Goal: Information Seeking & Learning: Learn about a topic

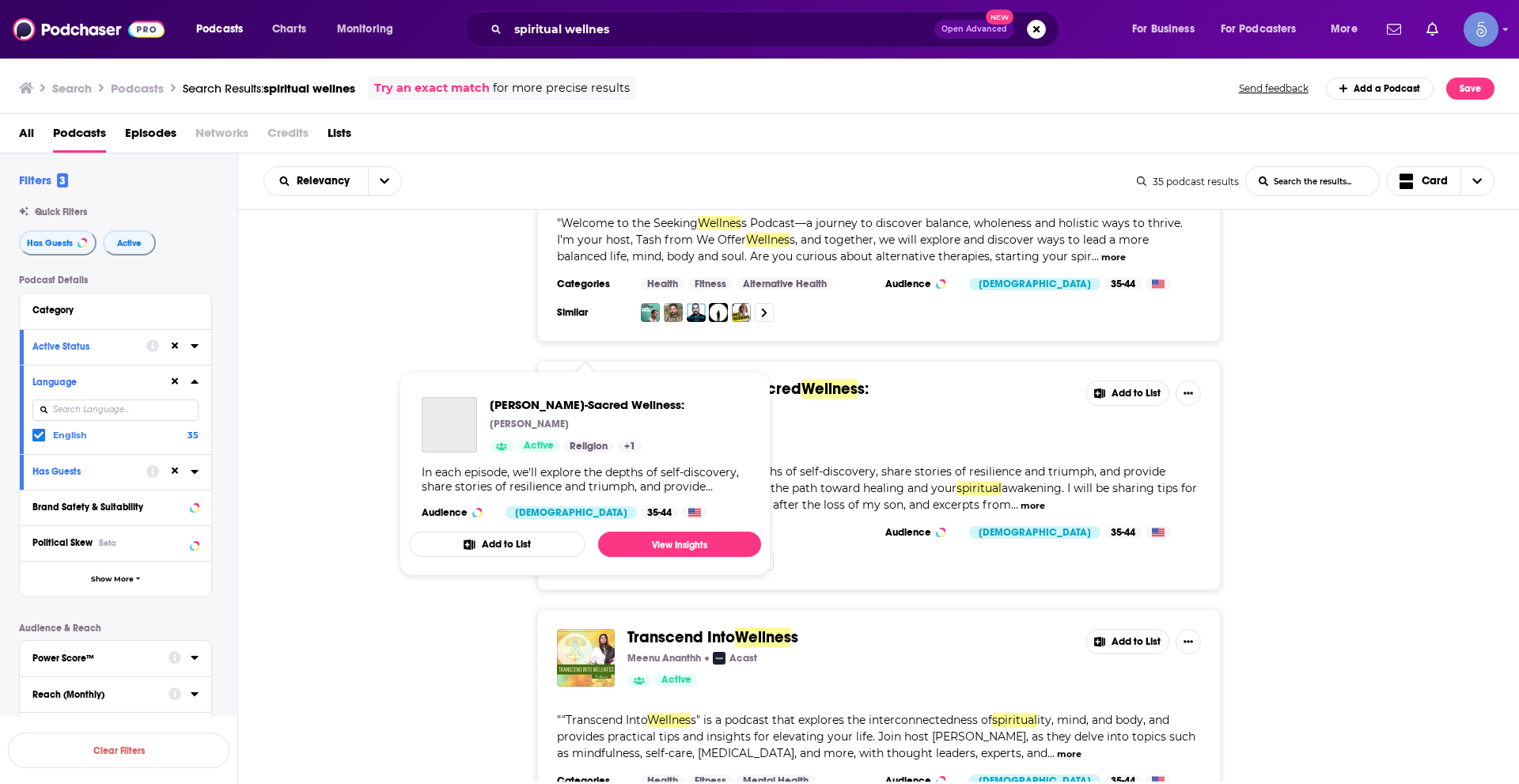
scroll to position [5597, 0]
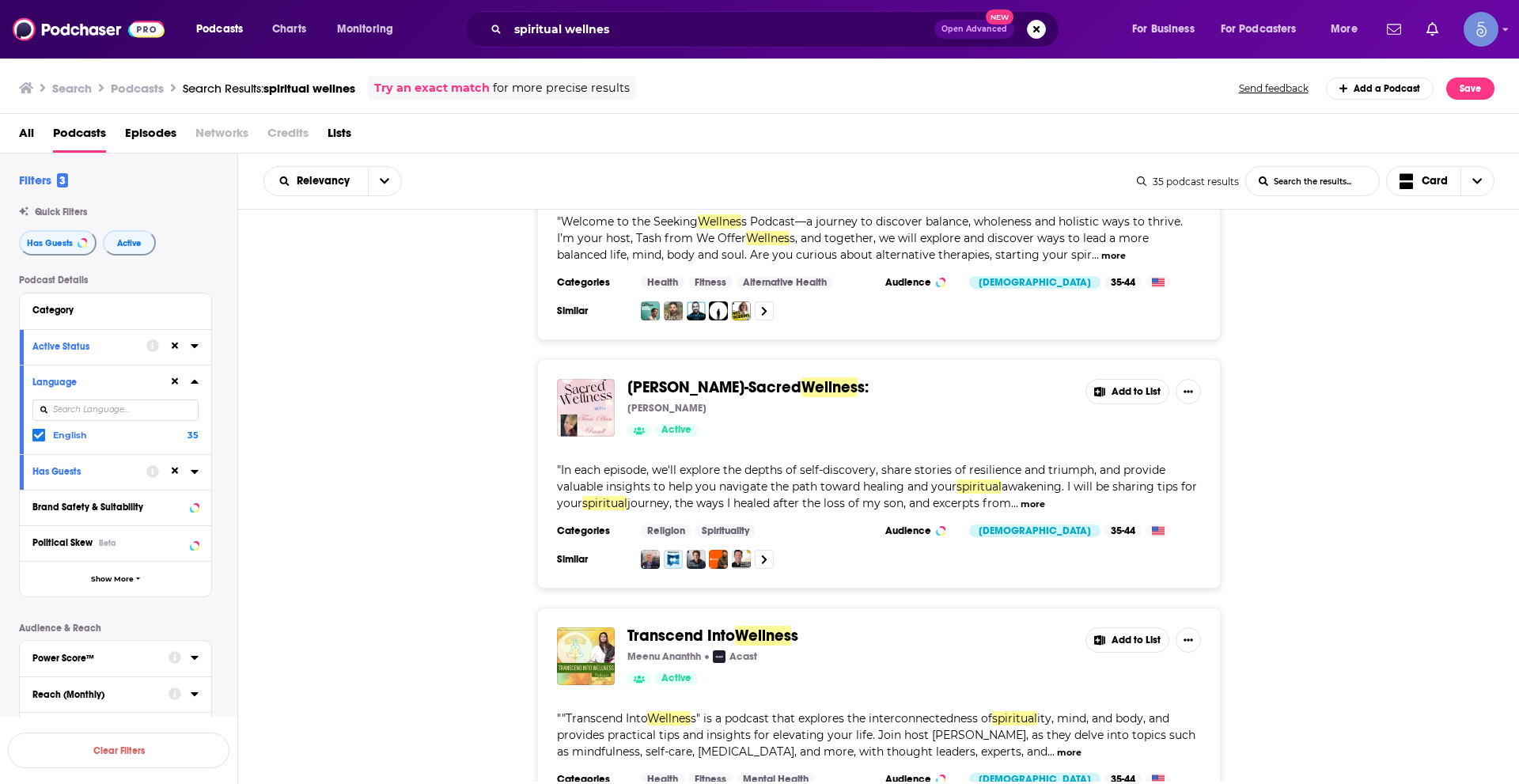
click at [470, 614] on div "Transcend Into Wellnes s Meenu Ananthh Acast Active Add to List " "Transcend In…" at bounding box center [879, 722] width 1281 height 229
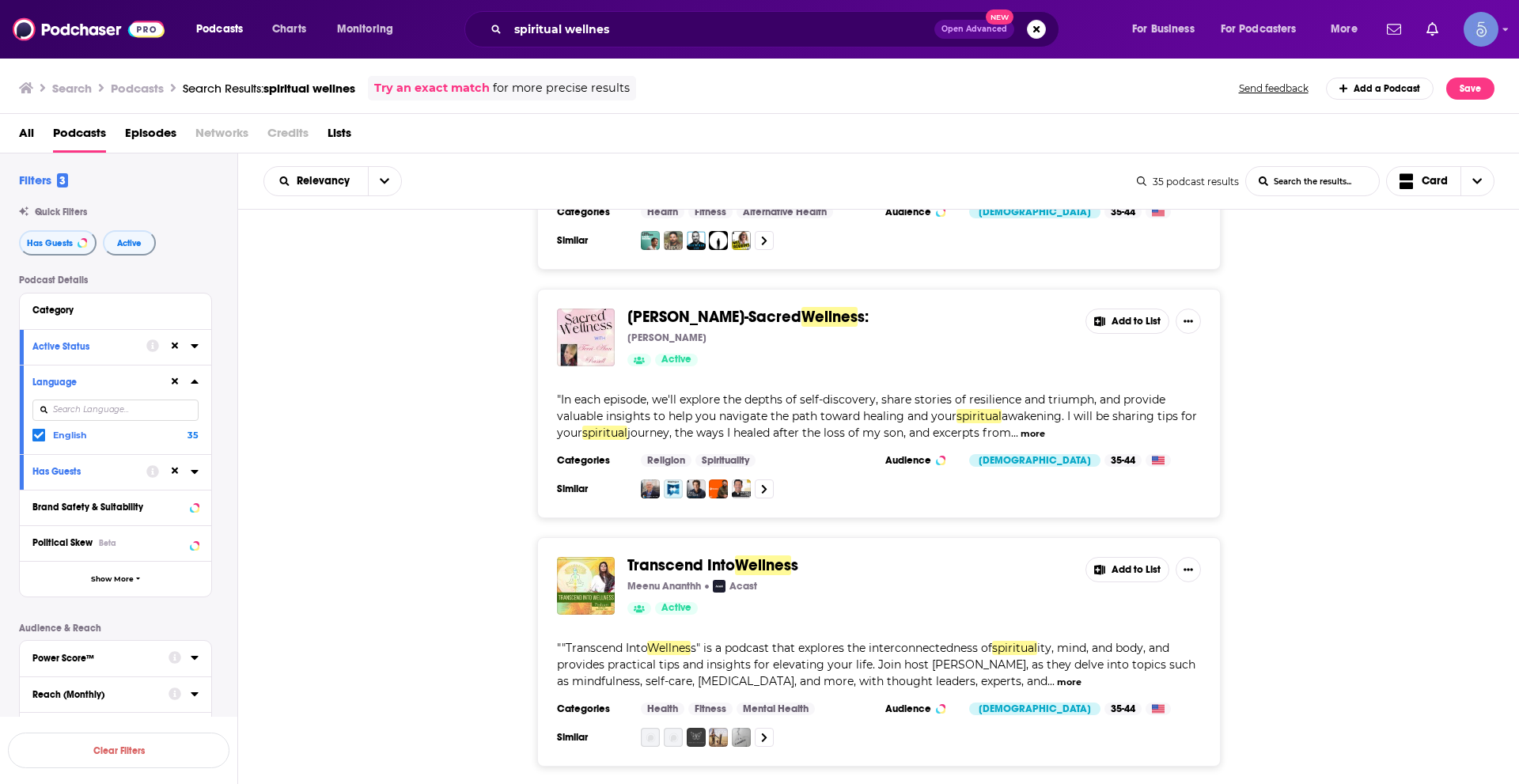
scroll to position [5670, 0]
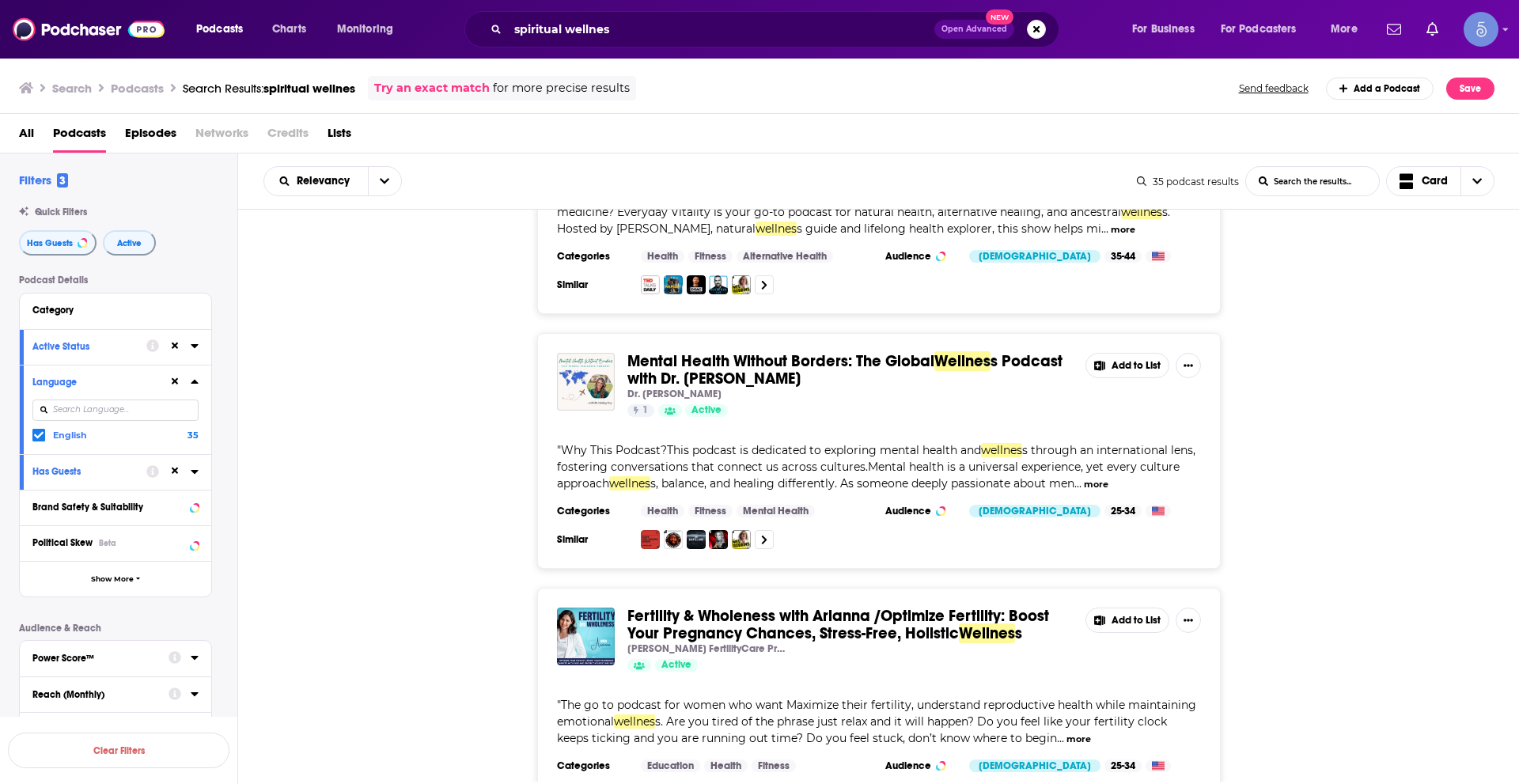
scroll to position [8165, 0]
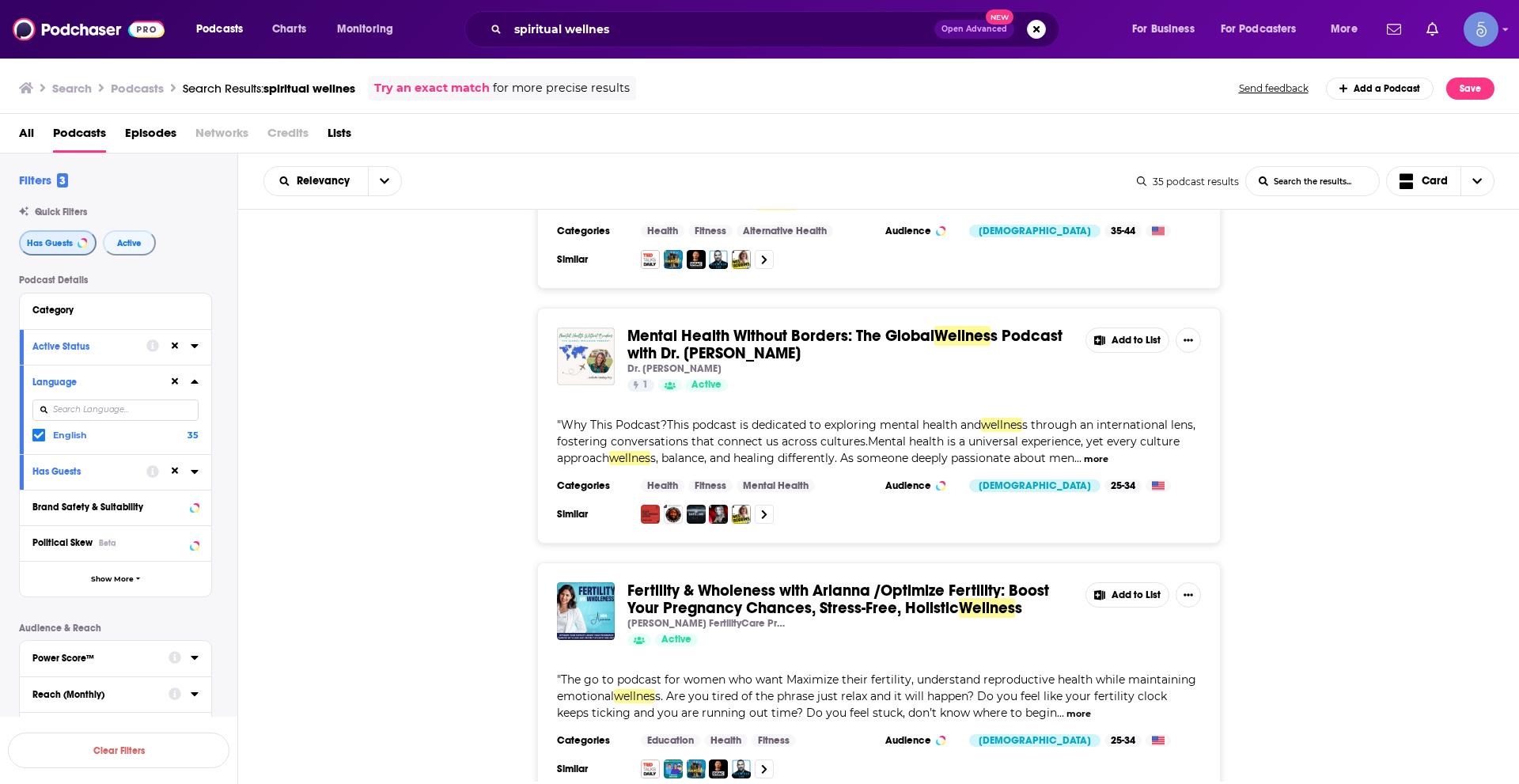
click at [80, 233] on button "Has Guests" at bounding box center [58, 242] width 78 height 25
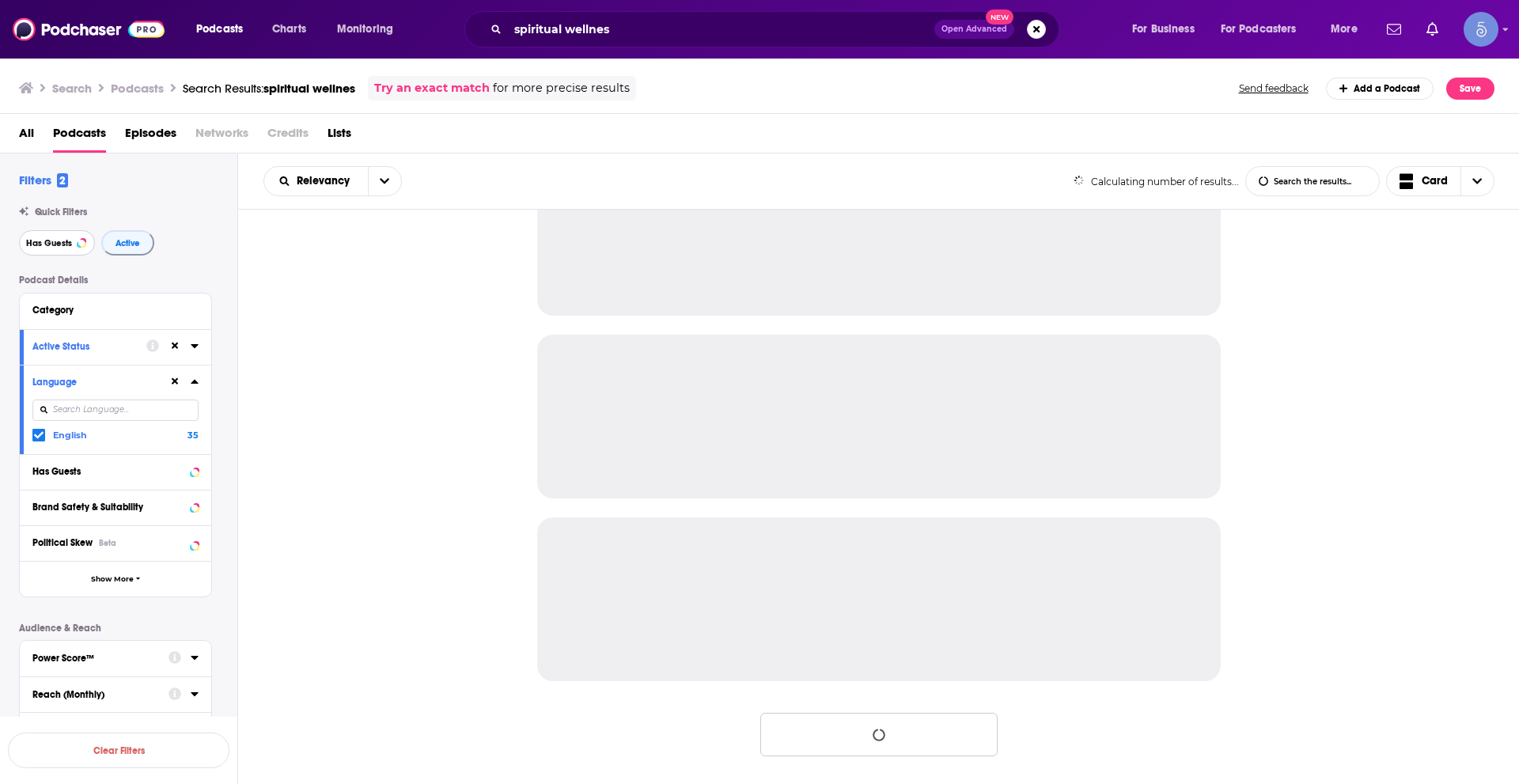
scroll to position [1355, 0]
click at [127, 232] on button "Active" at bounding box center [127, 242] width 53 height 25
click at [178, 377] on icon at bounding box center [175, 381] width 7 height 10
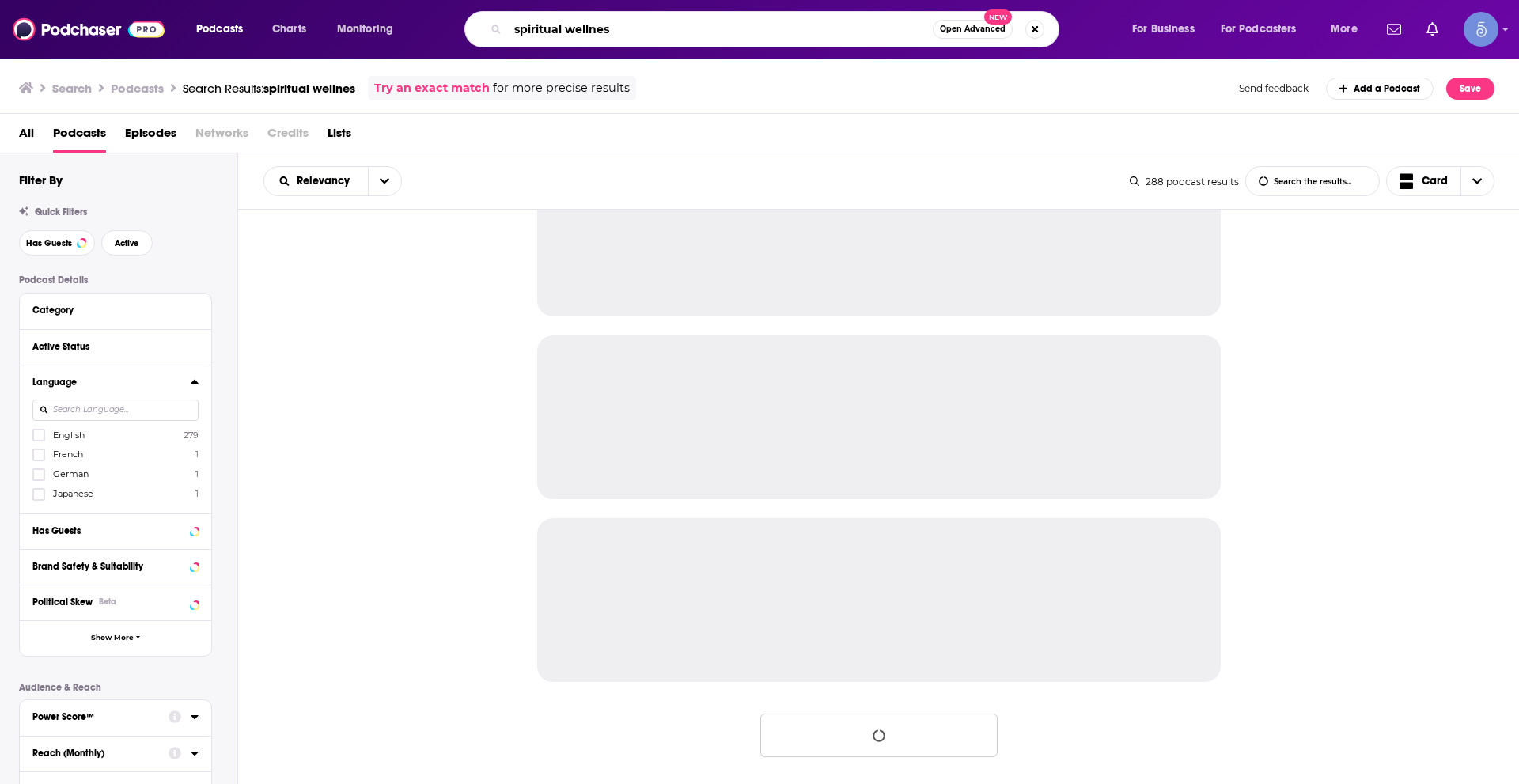
click at [804, 32] on input "spiritual wellnes" at bounding box center [720, 29] width 425 height 25
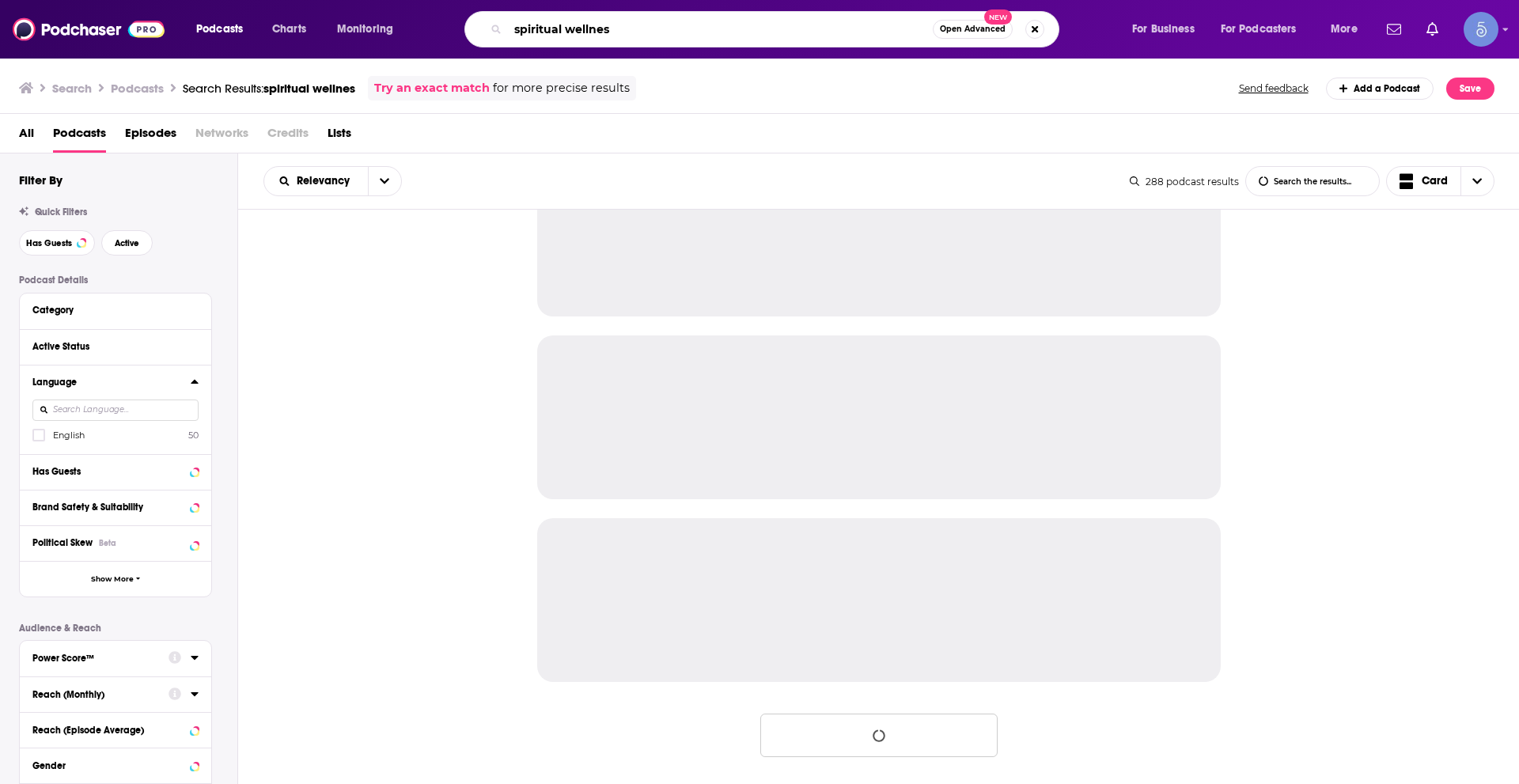
scroll to position [4605, 0]
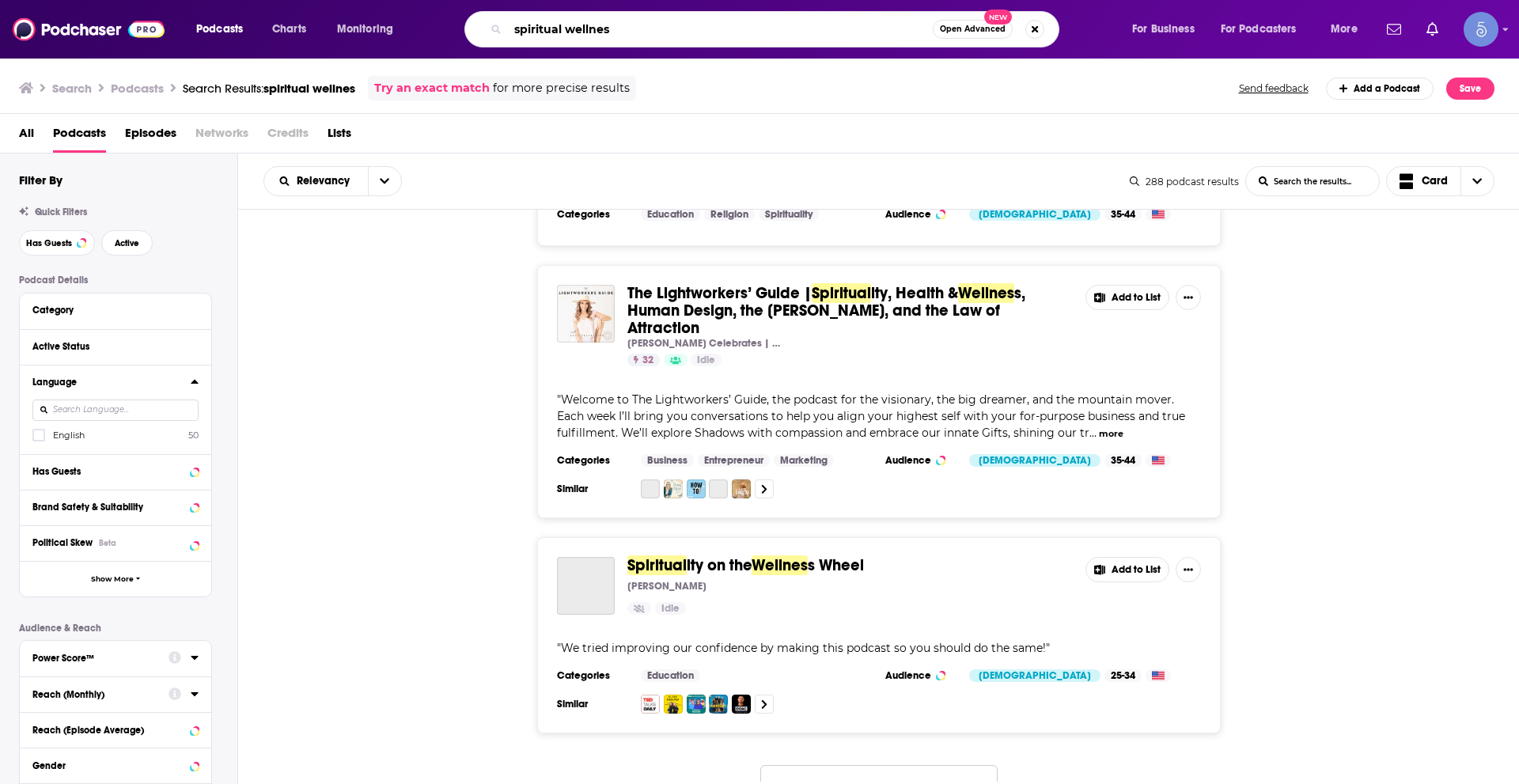
click at [804, 32] on input "spiritual wellnes" at bounding box center [720, 29] width 425 height 25
click at [762, 30] on input "spiritual wellnes" at bounding box center [720, 29] width 425 height 25
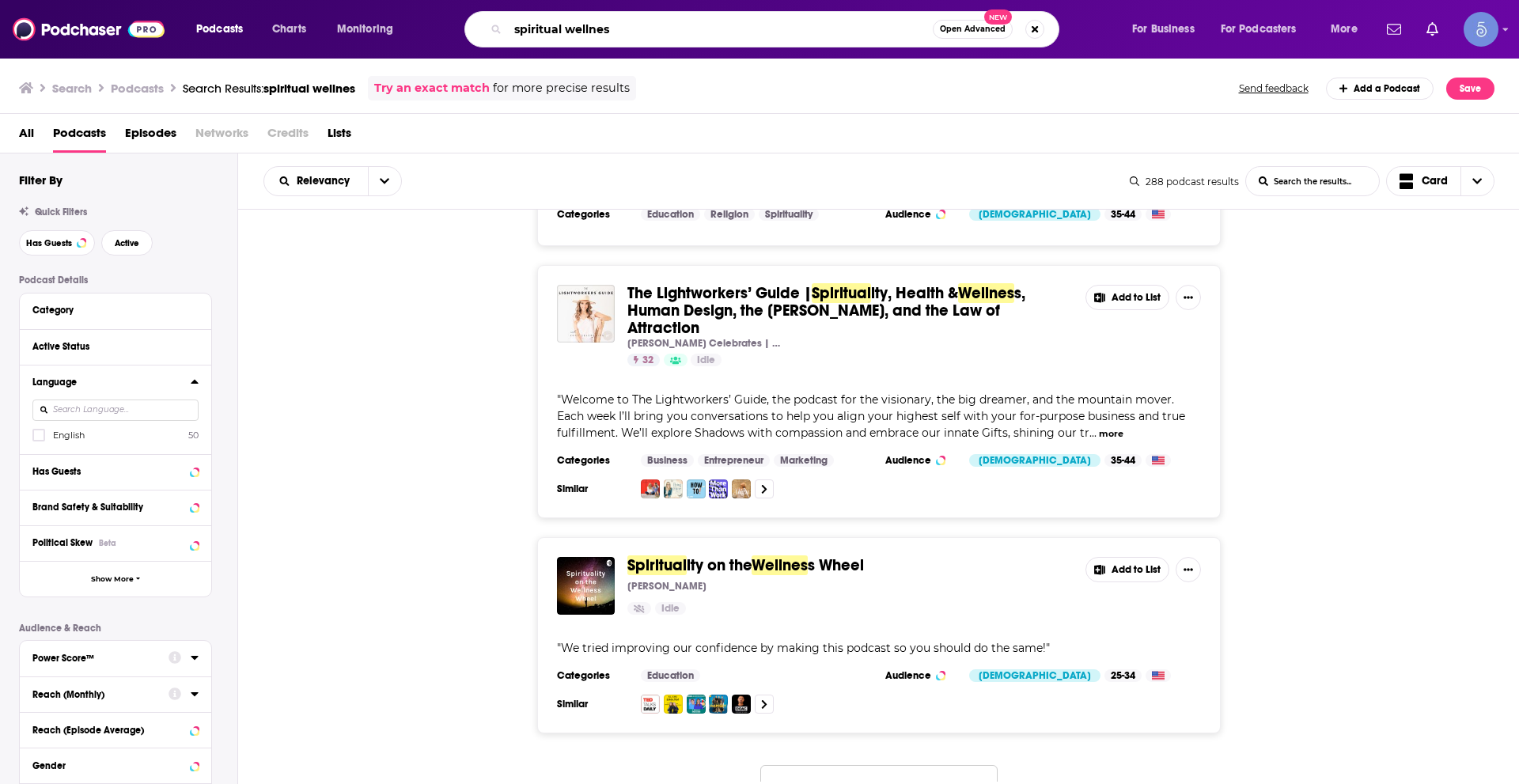
click at [762, 30] on input "spiritual wellnes" at bounding box center [720, 29] width 425 height 25
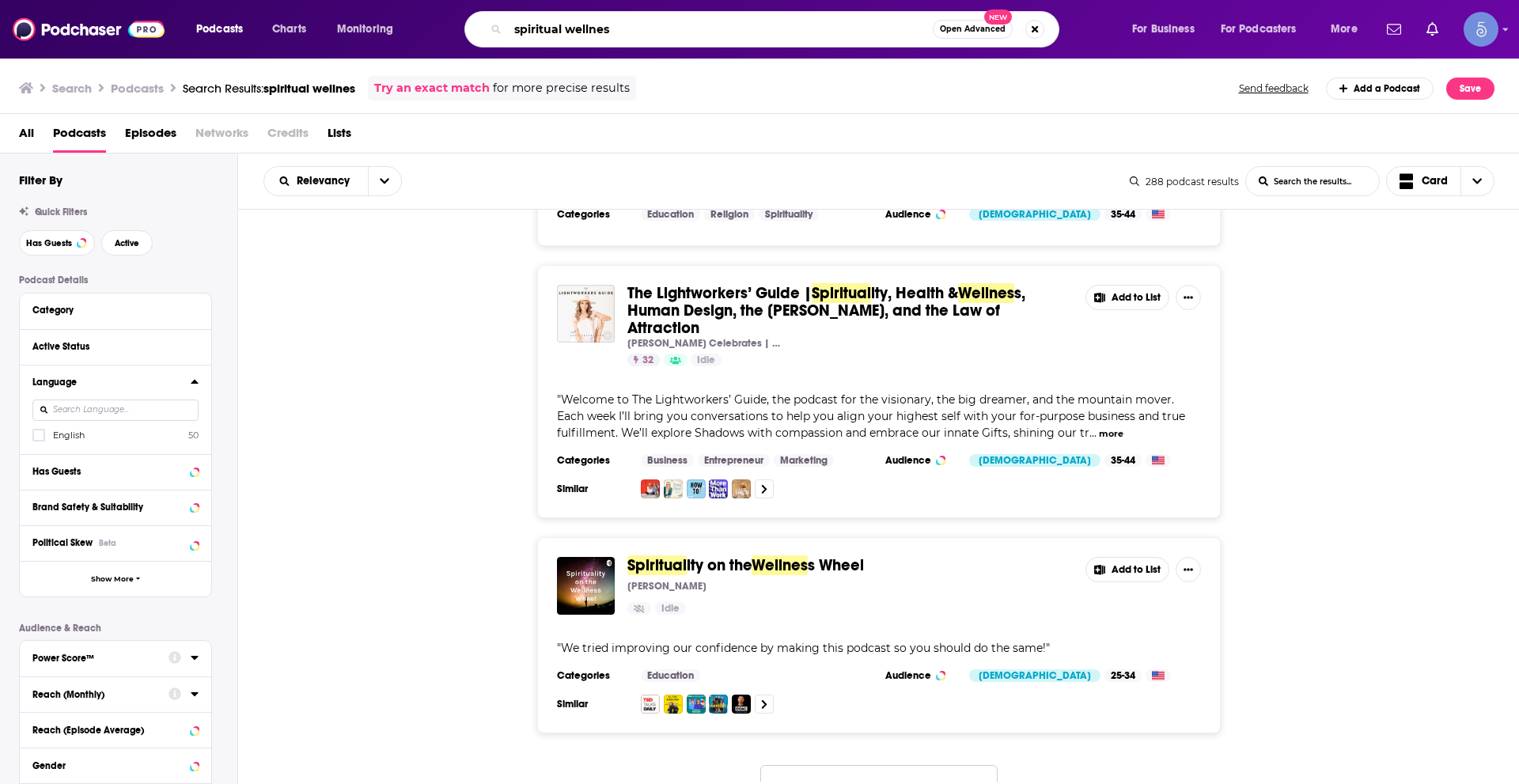
click at [762, 30] on input "spiritual wellnes" at bounding box center [720, 29] width 425 height 25
click at [1029, 24] on button "Search podcasts, credits, & more..." at bounding box center [1035, 29] width 19 height 19
type input "healing"
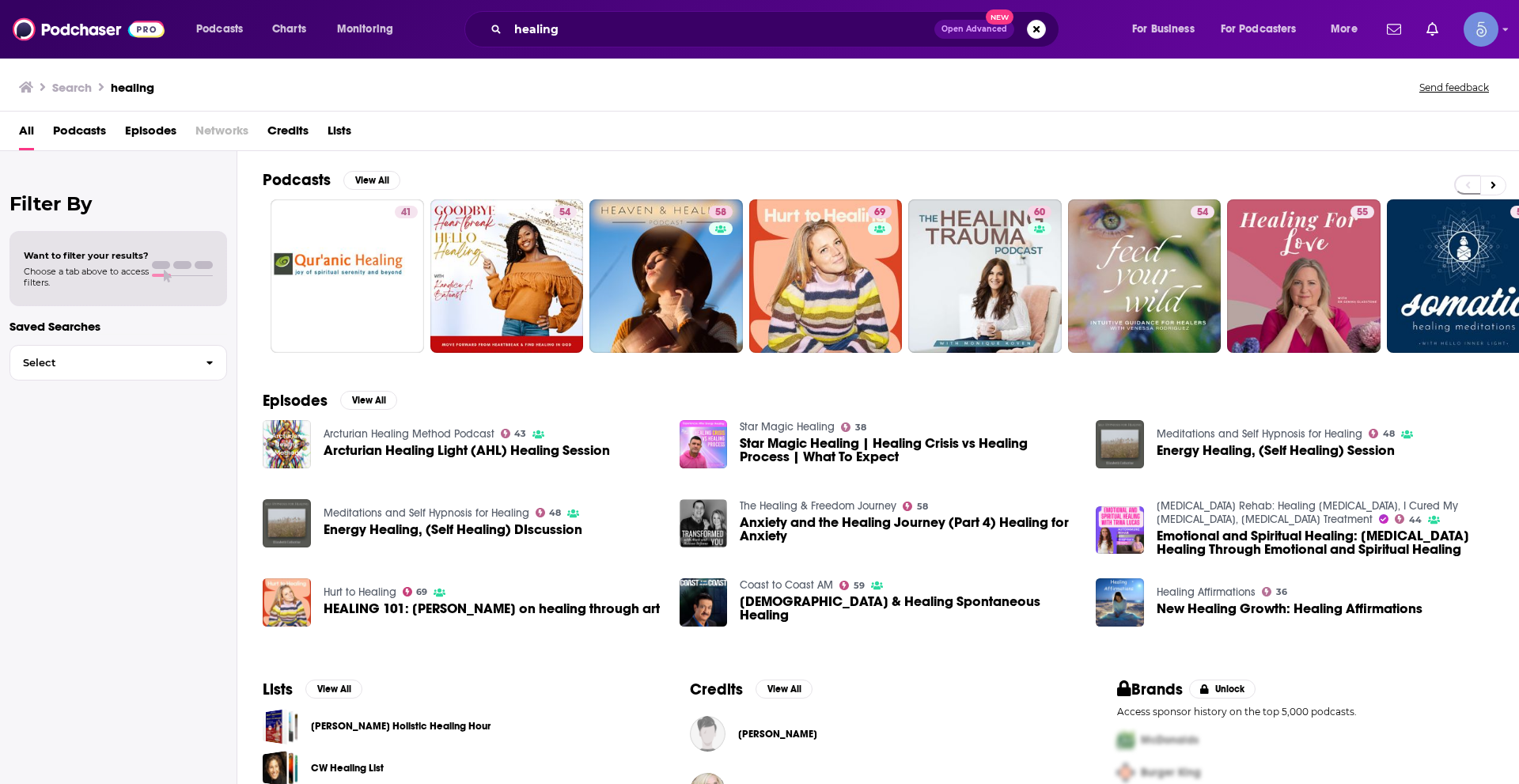
click at [71, 136] on span "Podcasts" at bounding box center [79, 134] width 53 height 32
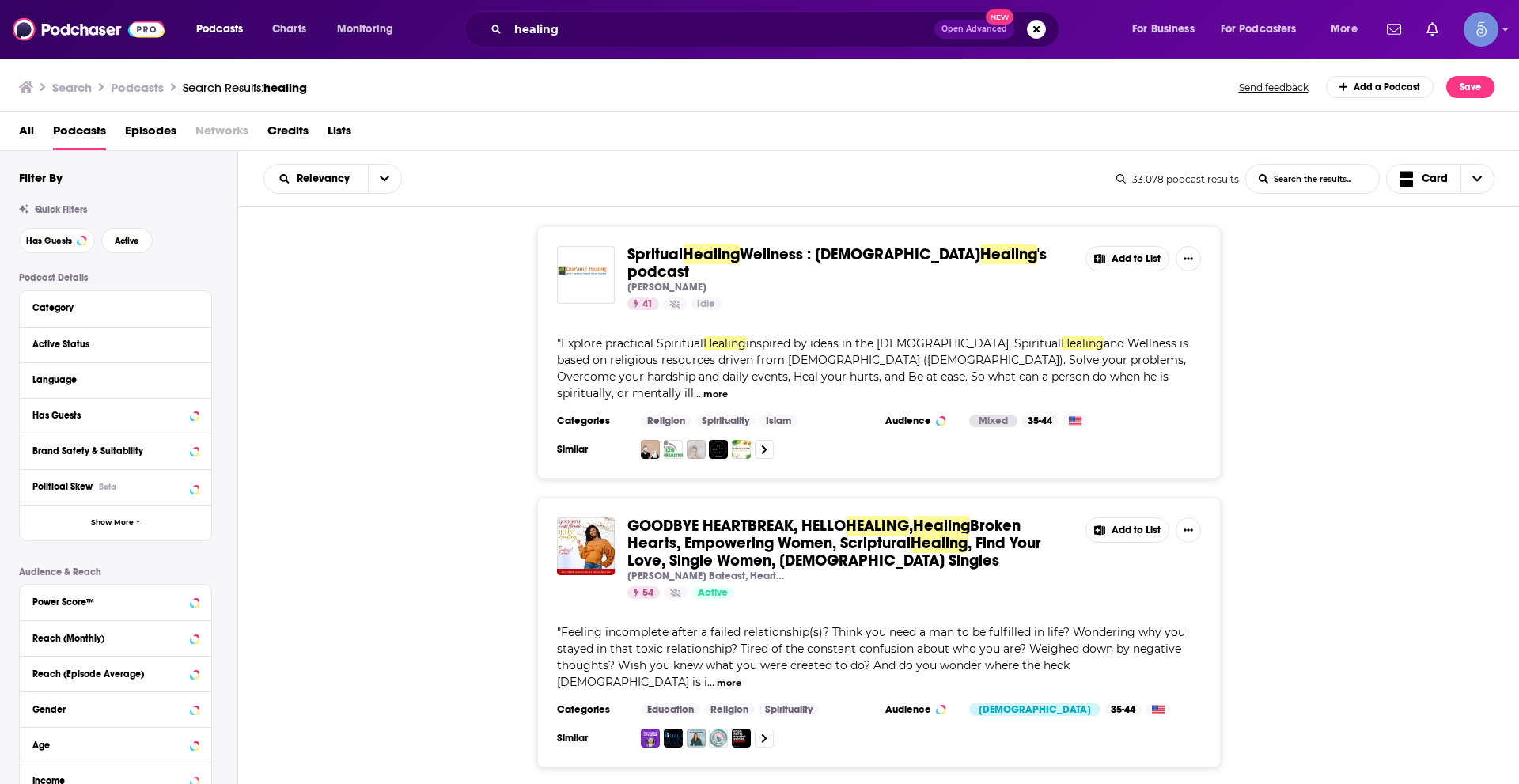
click at [62, 223] on div "Quick Filters Has Guests Active" at bounding box center [127, 228] width 218 height 49
click at [47, 247] on button "Has Guests" at bounding box center [57, 240] width 76 height 25
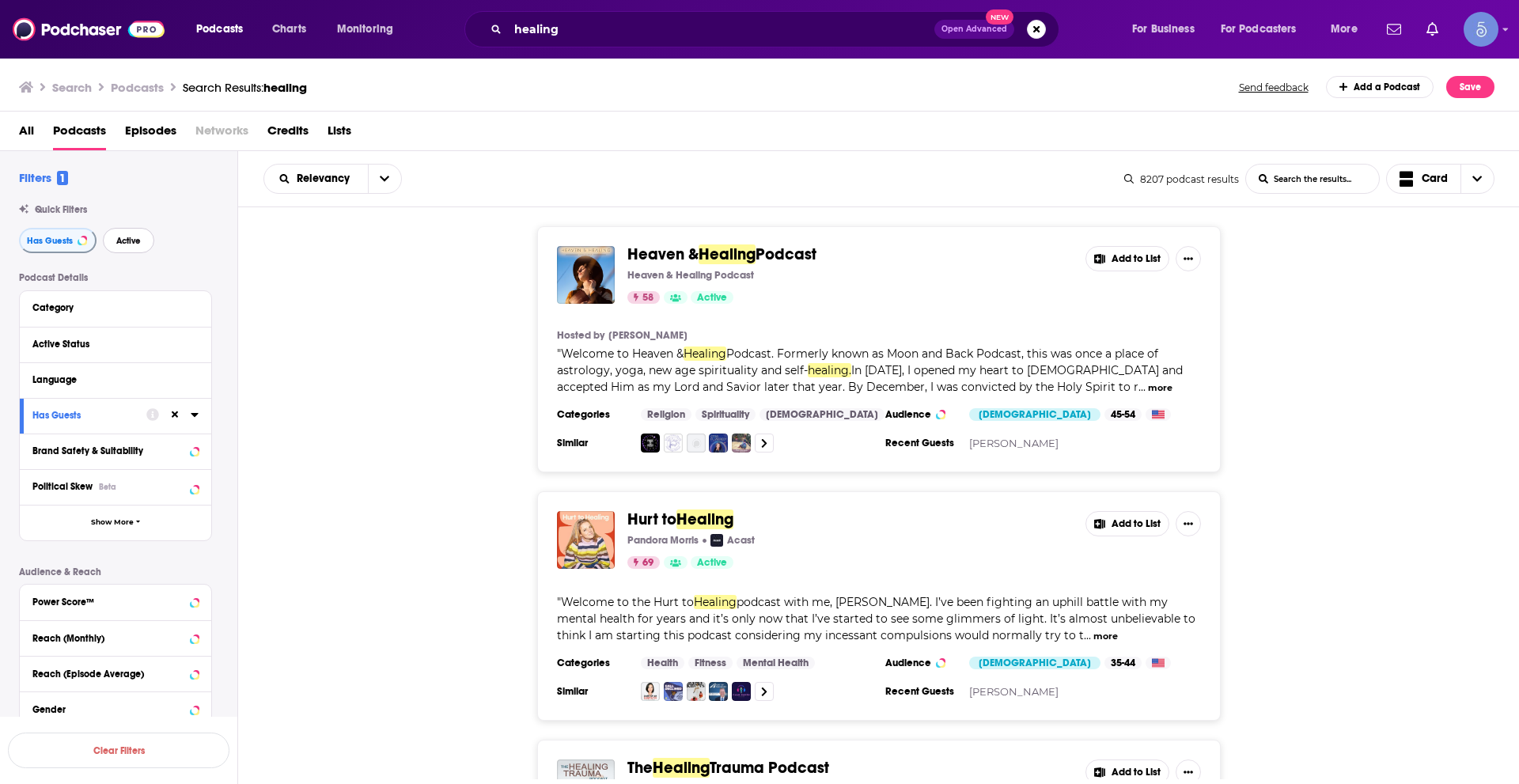
click at [120, 233] on button "Active" at bounding box center [128, 240] width 51 height 25
drag, startPoint x: 201, startPoint y: 364, endPoint x: 159, endPoint y: 394, distance: 51.6
click at [159, 394] on div "Language" at bounding box center [115, 379] width 191 height 35
click at [194, 386] on div at bounding box center [194, 379] width 8 height 19
click at [190, 374] on icon at bounding box center [194, 379] width 8 height 13
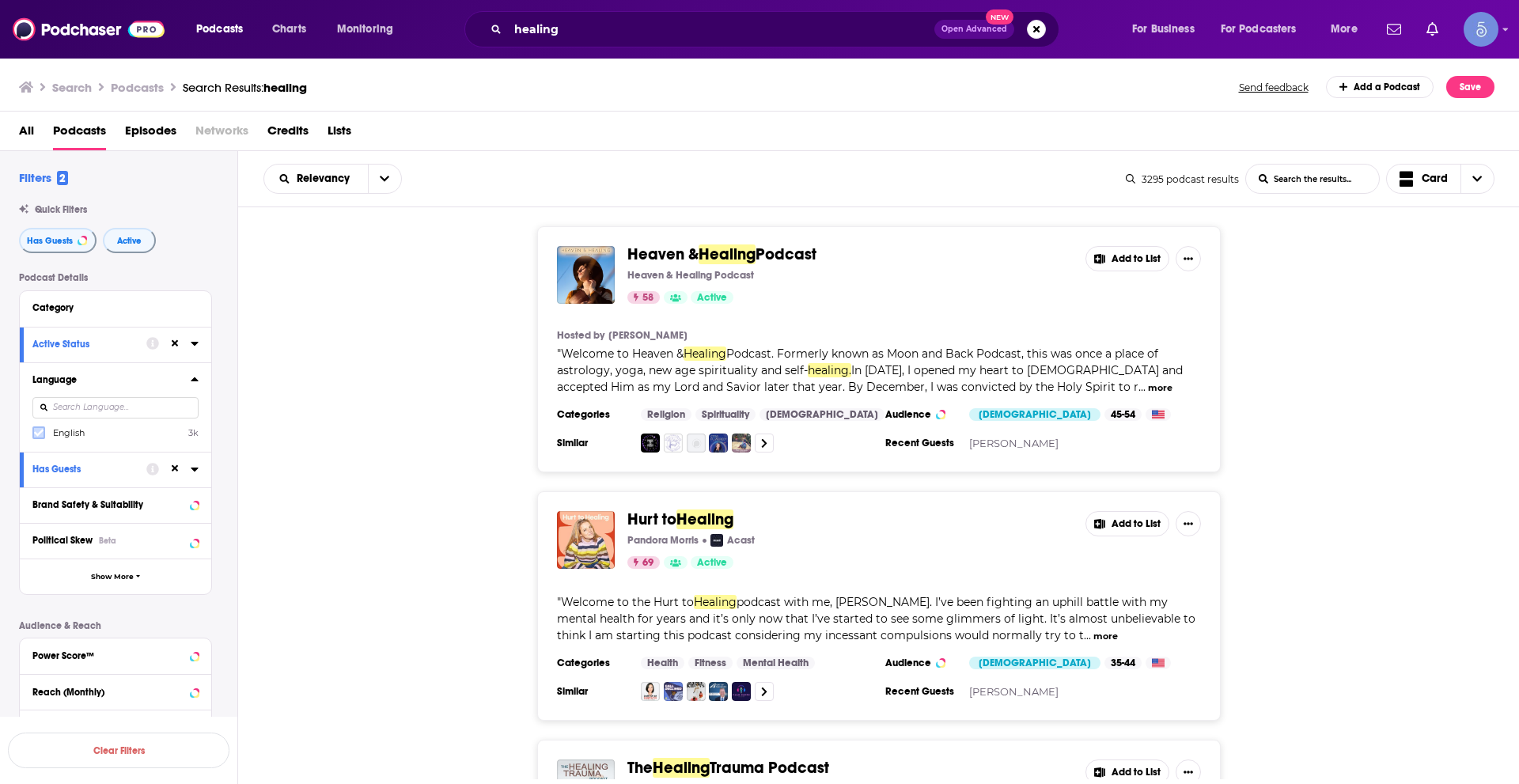
click at [39, 432] on icon at bounding box center [39, 433] width 9 height 7
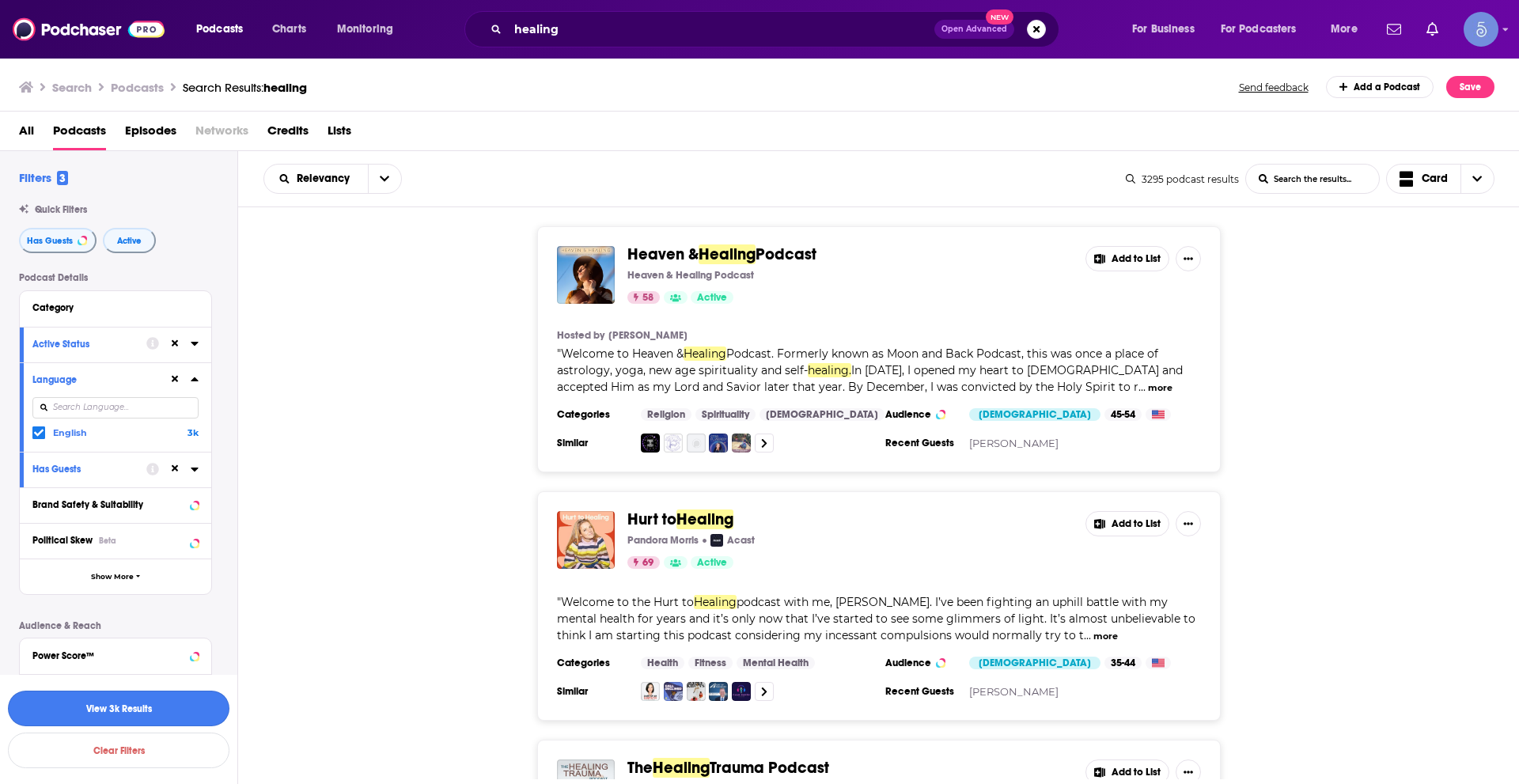
click at [151, 697] on button "View 3k Results" at bounding box center [119, 708] width 222 height 35
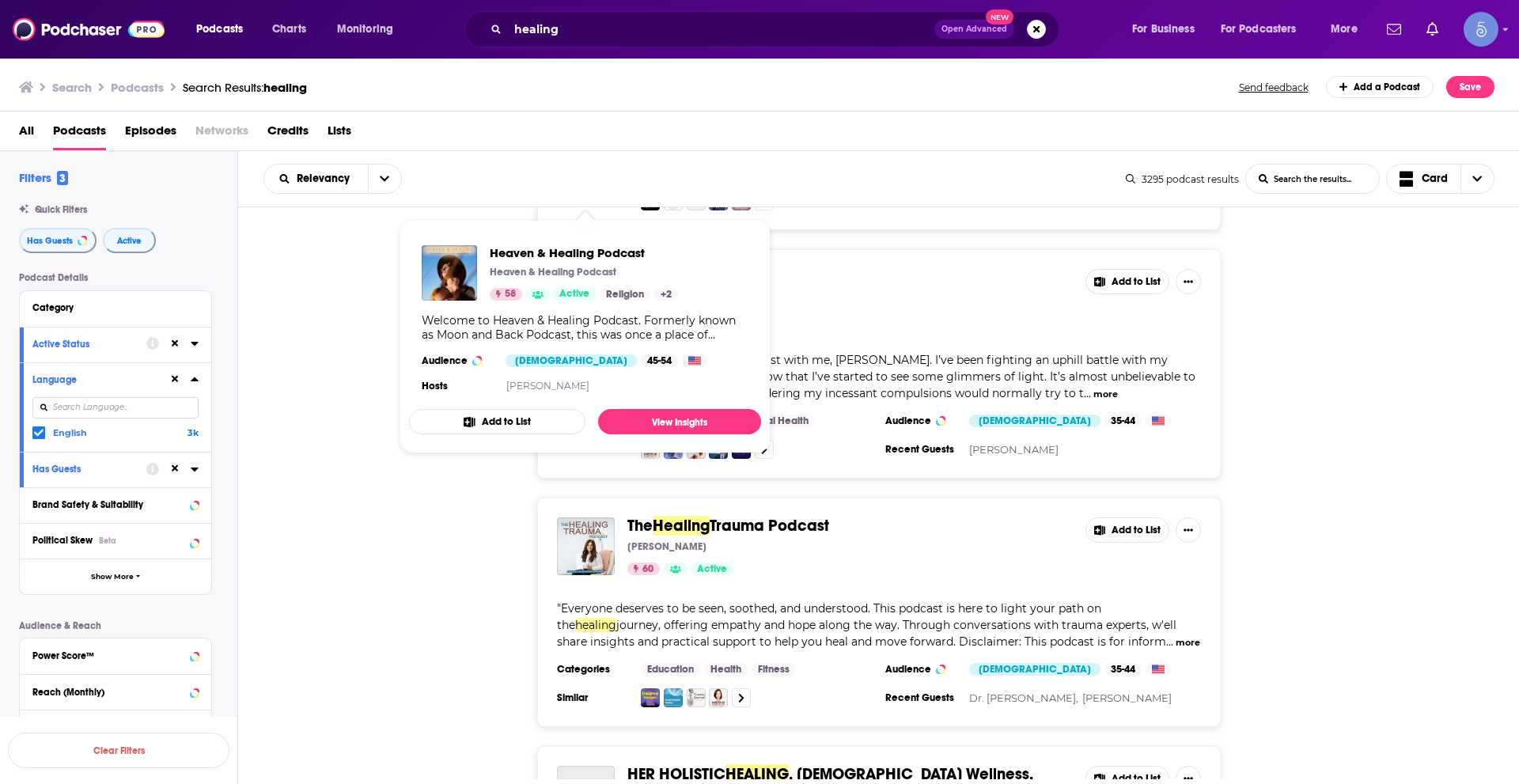
scroll to position [267, 0]
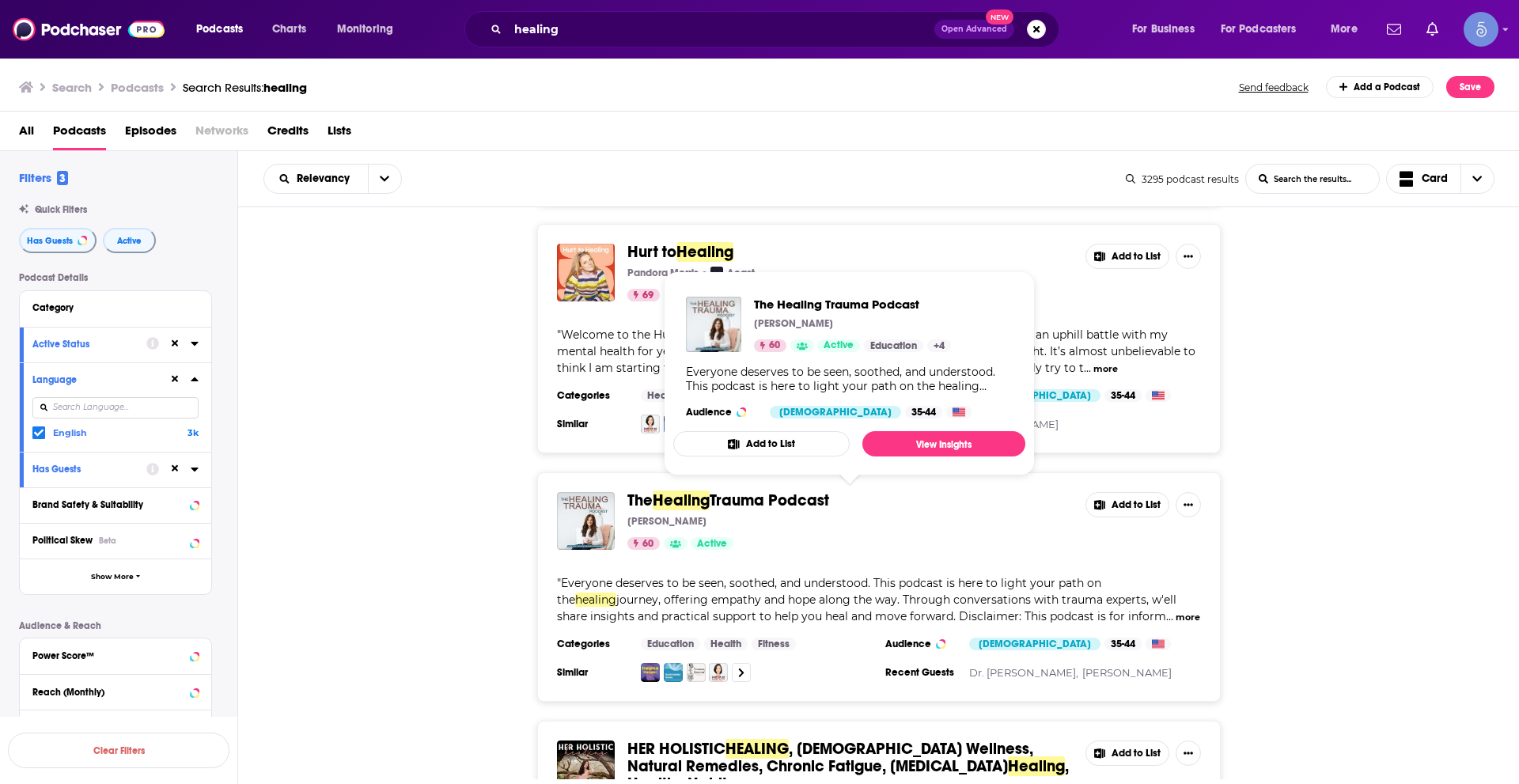
drag, startPoint x: 721, startPoint y: 496, endPoint x: 694, endPoint y: 499, distance: 27.2
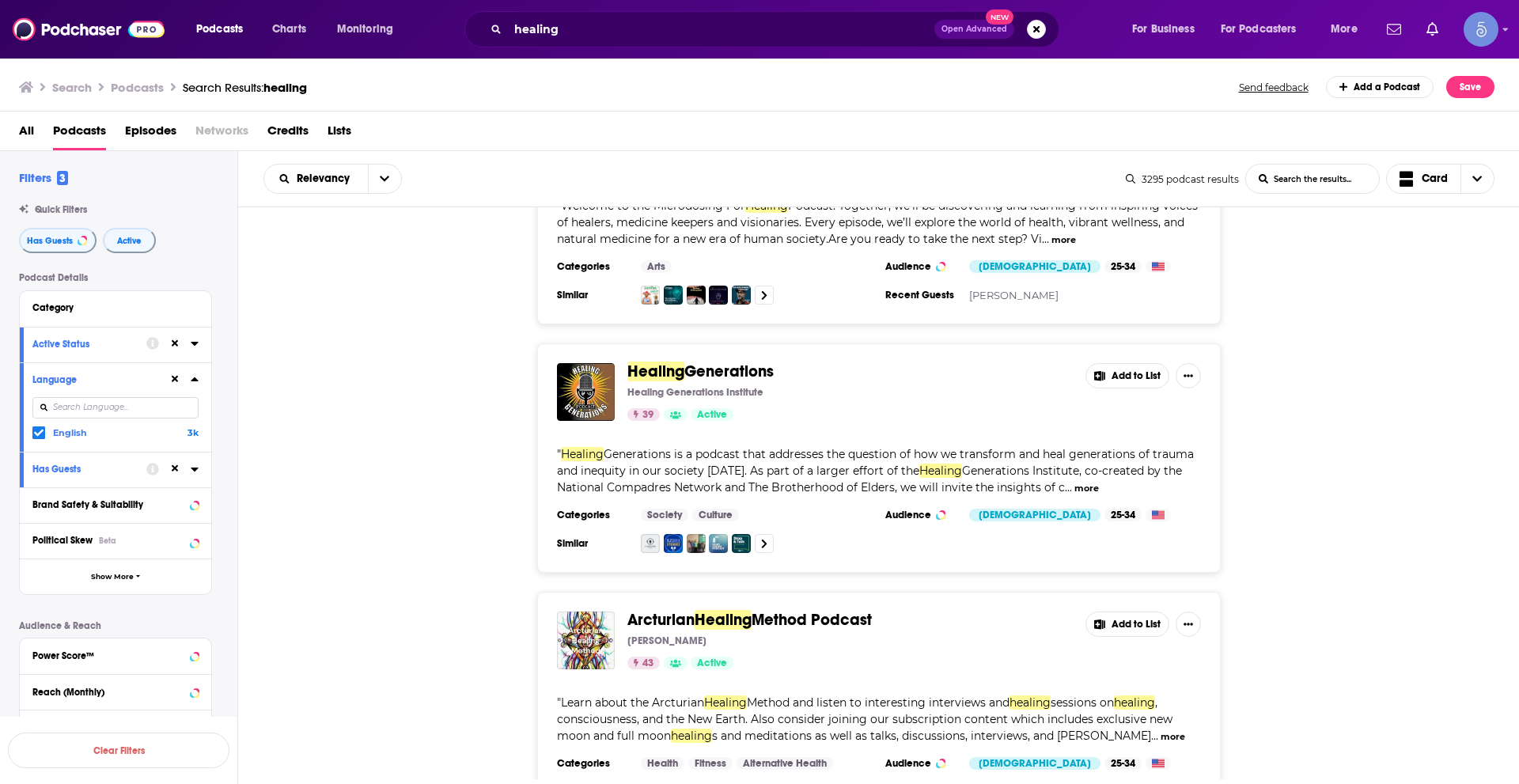
scroll to position [2666, 0]
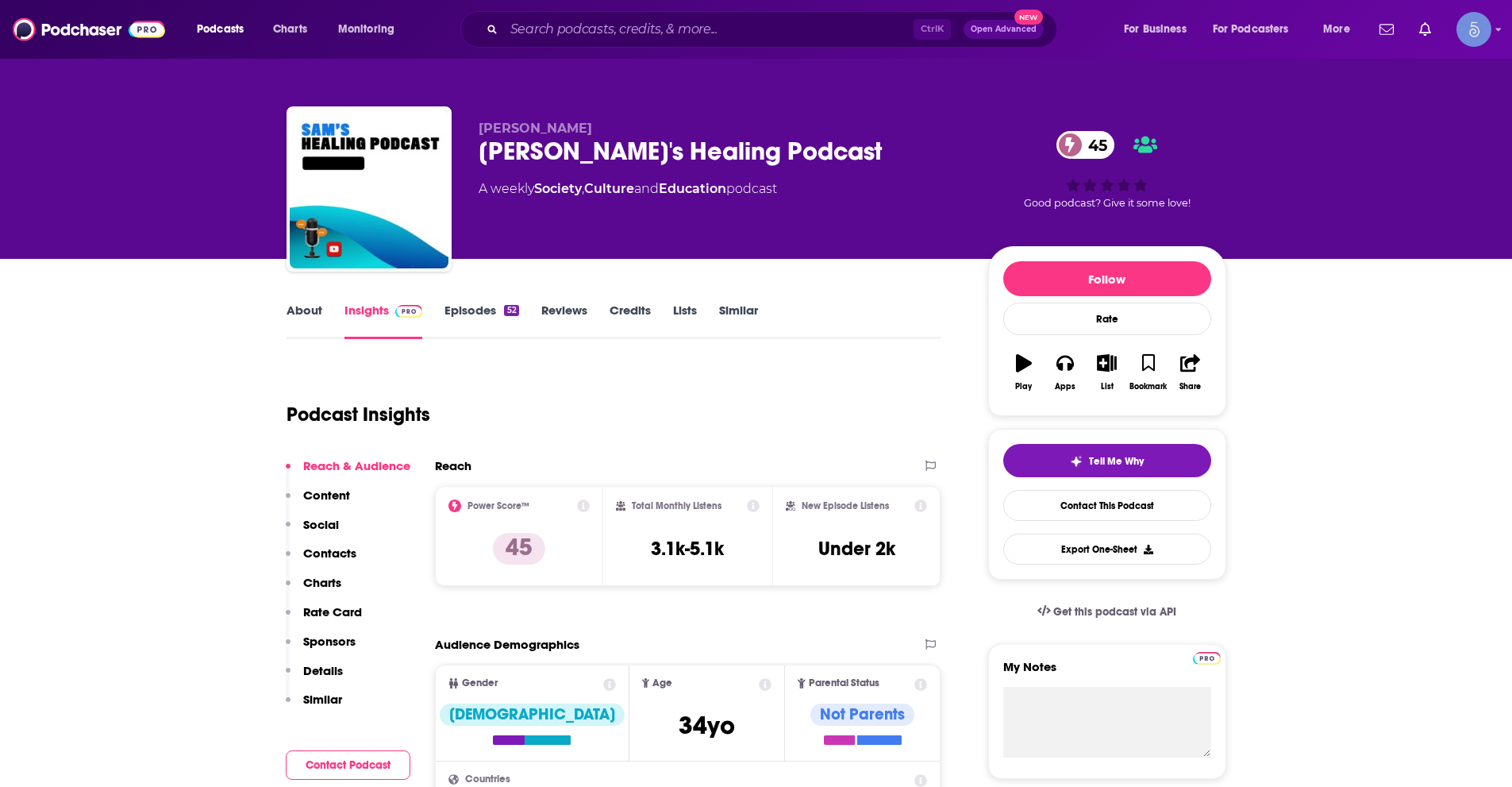
click at [303, 309] on link "About" at bounding box center [304, 320] width 35 height 36
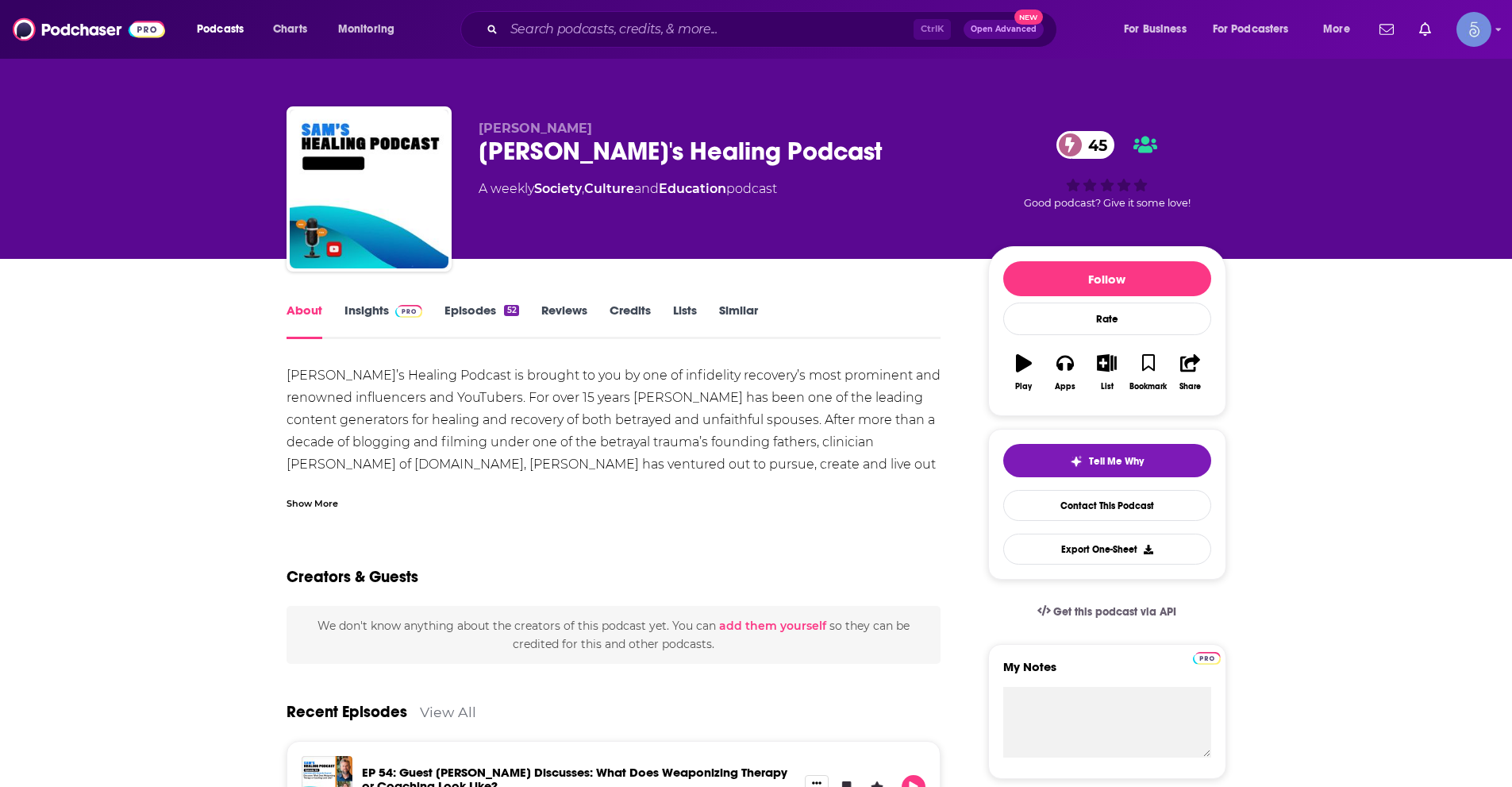
click at [310, 499] on div "Show More" at bounding box center [312, 502] width 51 height 15
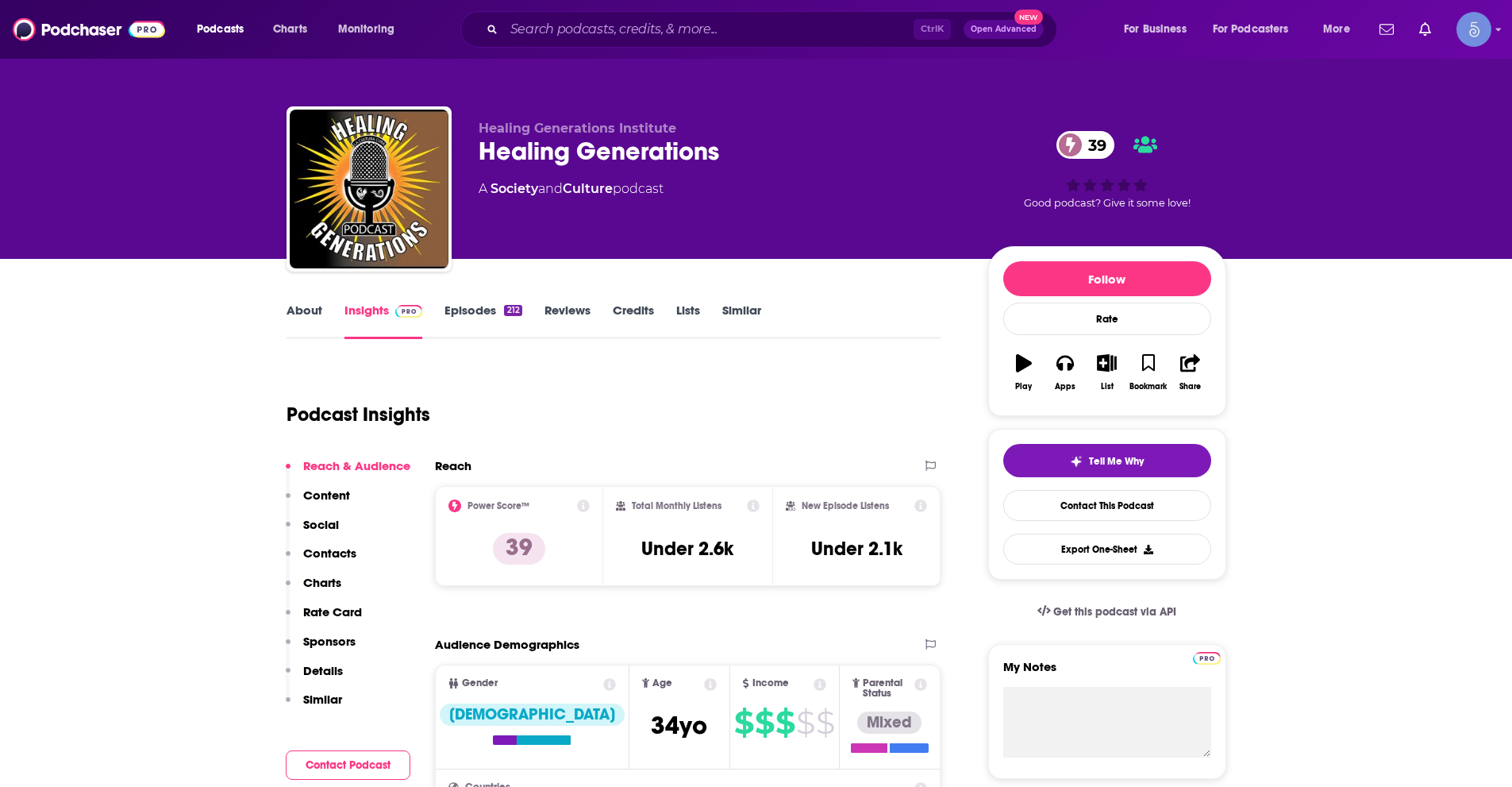
click at [298, 304] on link "About" at bounding box center [304, 320] width 35 height 36
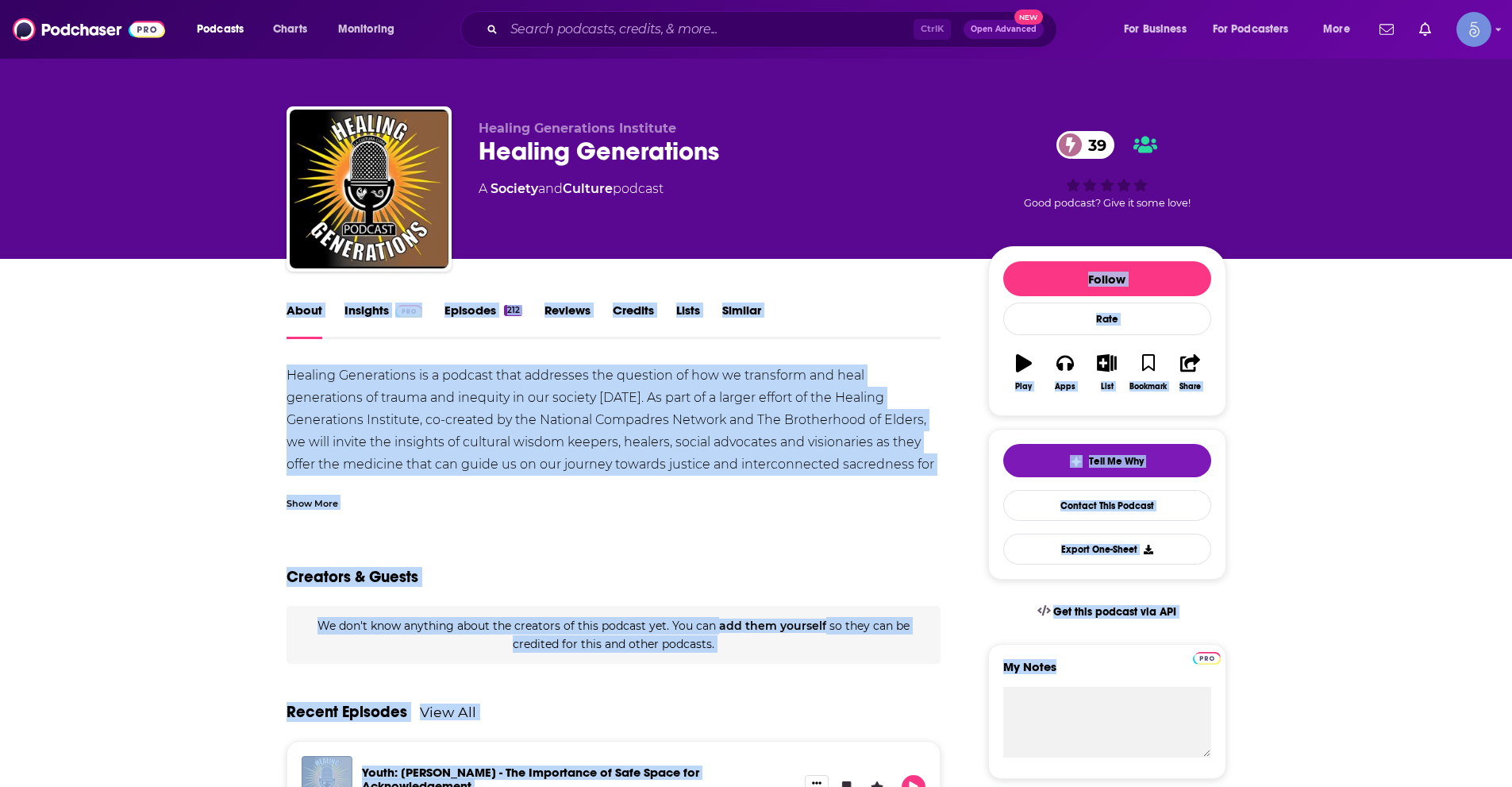
drag, startPoint x: 1471, startPoint y: 648, endPoint x: 1639, endPoint y: 263, distance: 420.1
click at [1511, 263] on html "Podcasts Charts Monitoring Ctrl K Open Advanced New For Business For Podcasters…" at bounding box center [756, 393] width 1512 height 787
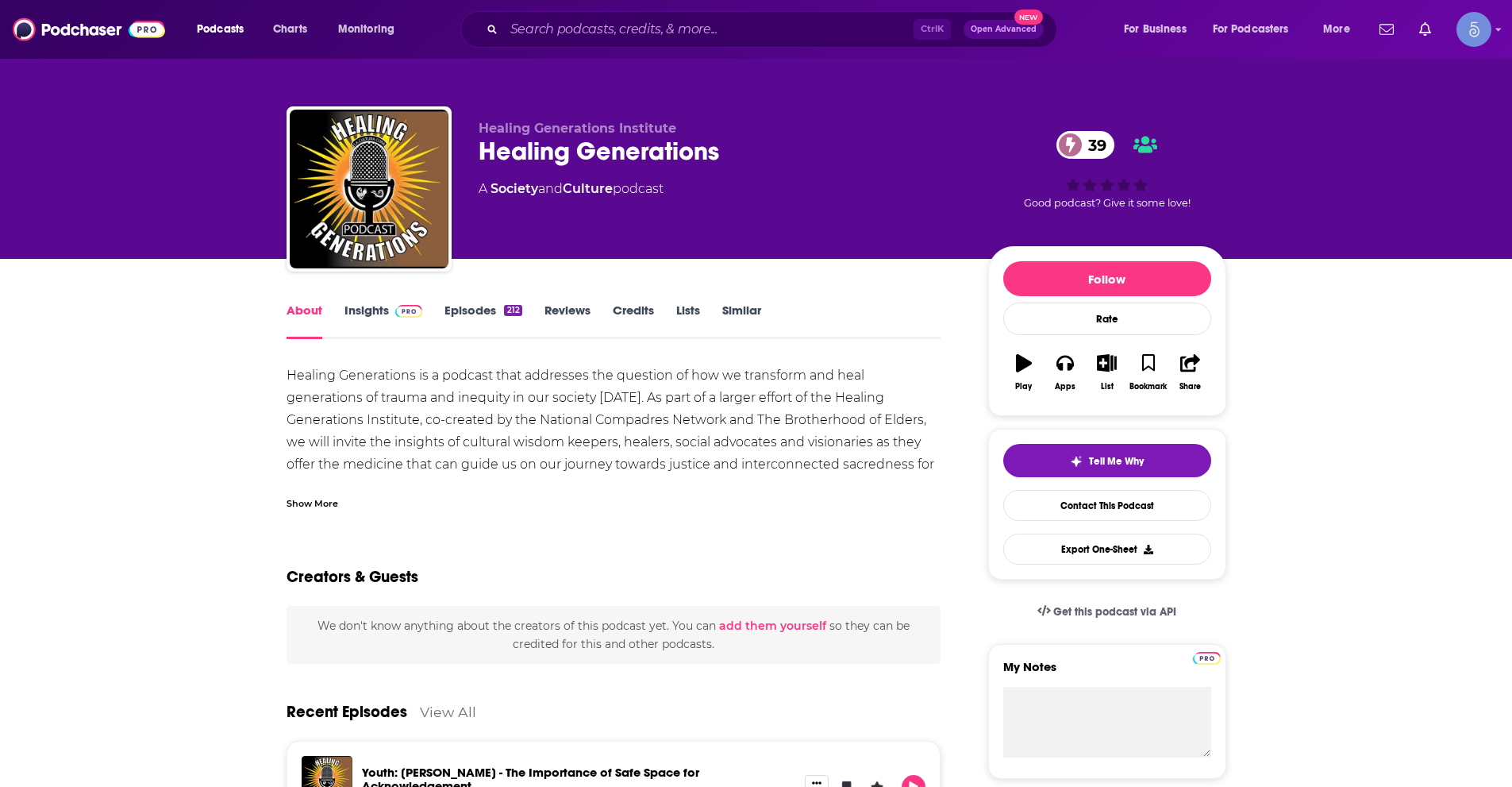
click at [530, 559] on div "Creators & Guests" at bounding box center [614, 567] width 655 height 77
